Goal: Information Seeking & Learning: Learn about a topic

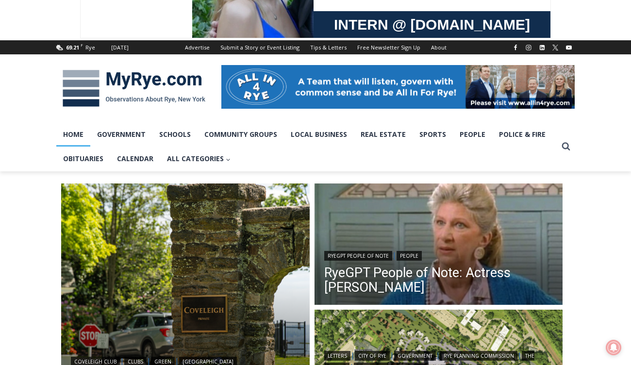
scroll to position [91, 0]
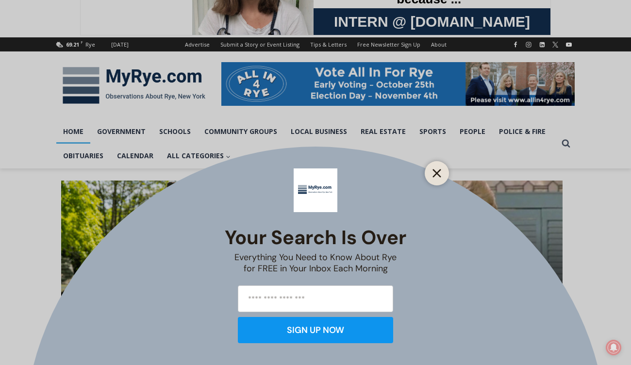
click at [430, 173] on button "Close" at bounding box center [437, 173] width 14 height 14
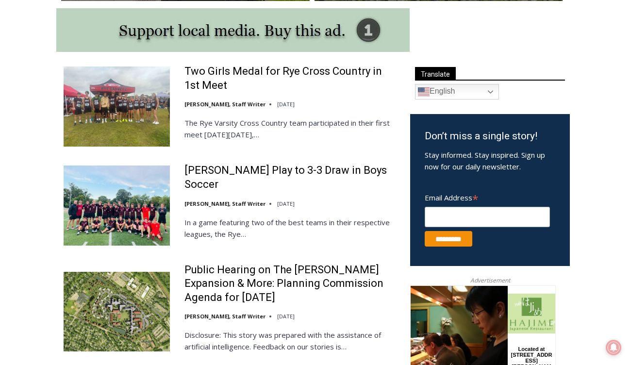
scroll to position [518, 0]
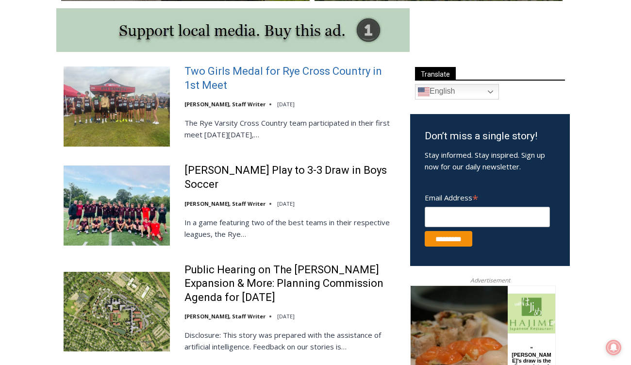
click at [193, 72] on link "Two Girls Medal for Rye Cross Country in 1st Meet" at bounding box center [290, 79] width 213 height 28
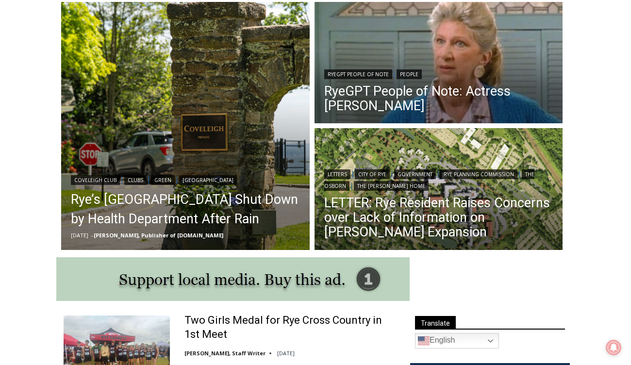
scroll to position [235, 0]
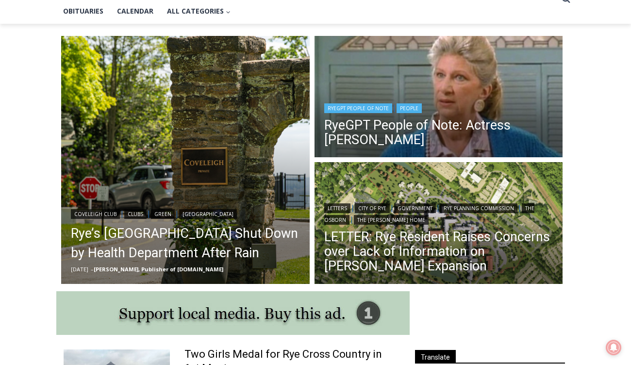
click at [369, 106] on link "RyeGPT People of Note" at bounding box center [358, 108] width 68 height 10
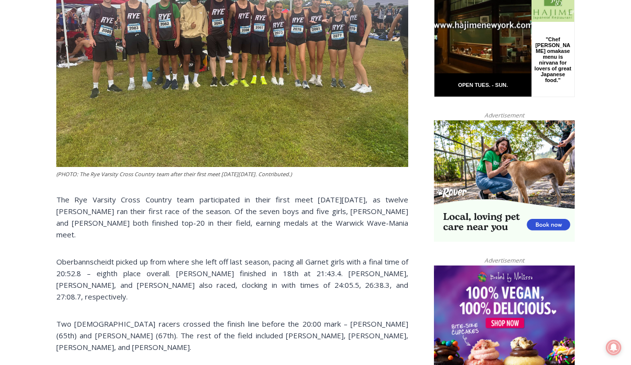
scroll to position [387, 0]
